Goal: Information Seeking & Learning: Learn about a topic

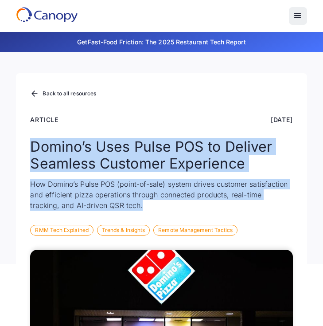
drag, startPoint x: 27, startPoint y: 135, endPoint x: 150, endPoint y: 202, distance: 140.0
click at [150, 202] on div "Back to all resources Article Nov 5, 2024 Domino’s Uses Pulse POS to Deliver Se…" at bounding box center [161, 168] width 291 height 191
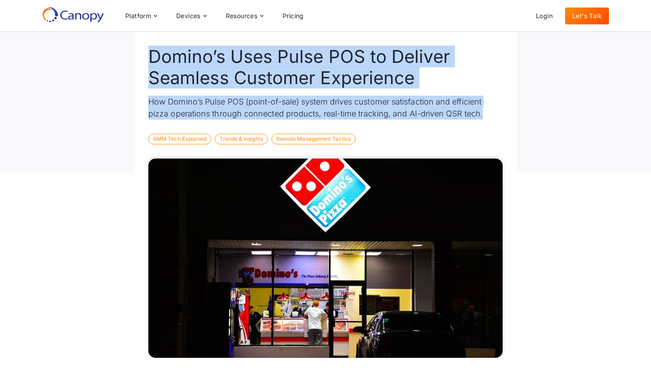
scroll to position [11, 0]
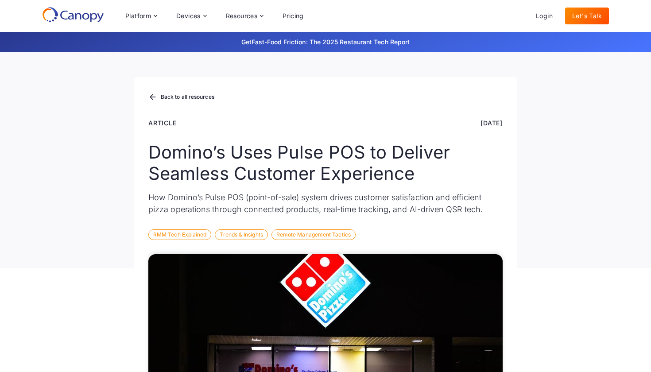
click at [148, 143] on div "Back to all resources Article Nov 5, 2024 Domino’s Uses Pulse POS to Deliver Se…" at bounding box center [325, 173] width 383 height 192
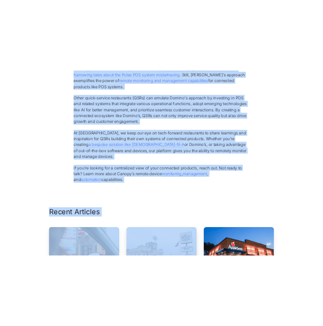
scroll to position [2794, 0]
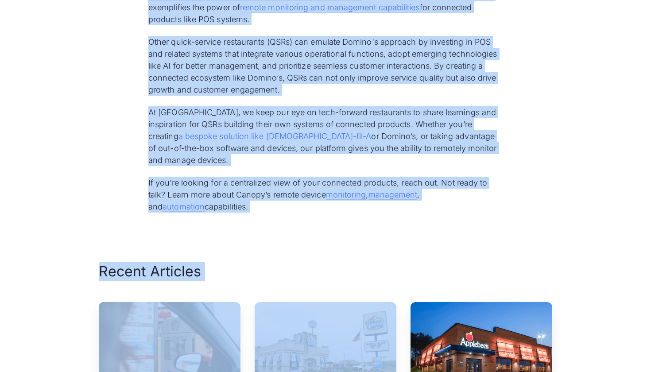
drag, startPoint x: 148, startPoint y: 143, endPoint x: 382, endPoint y: 199, distance: 241.3
copy div "Domino’s Uses Pulse POS to Deliver Seamless Customer Experience How Domino’s Pu…"
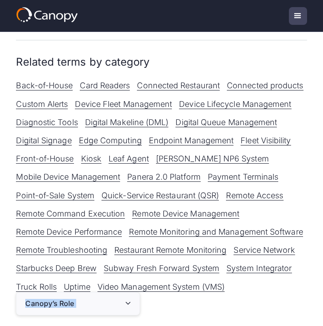
scroll to position [874, 0]
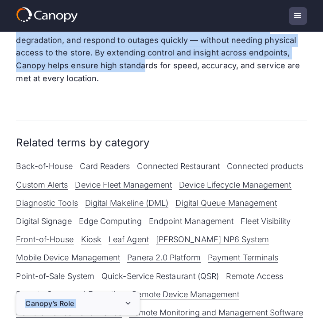
drag, startPoint x: 15, startPoint y: 77, endPoint x: 139, endPoint y: 61, distance: 124.7
click at [139, 61] on main "Glossary > Software What is Pulse Point-of-Sale System (POS) What is Domino's P…" at bounding box center [161, 247] width 323 height 2179
copy main "What is Domino's Pulse Point-of-Sale System (POS) ? Last updated on Jun 25, 202…"
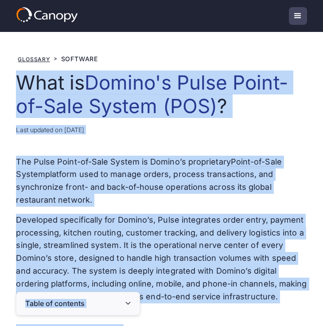
scroll to position [0, 0]
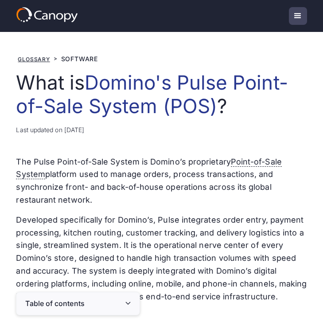
click at [149, 245] on p "Developed specifically for Domino’s, Pulse integrates order entry, payment proc…" at bounding box center [161, 259] width 291 height 90
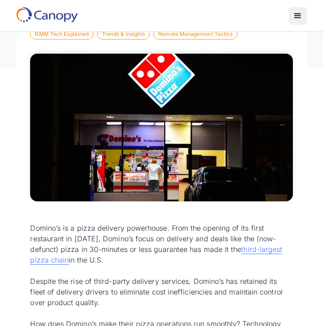
scroll to position [192, 0]
